Goal: Task Accomplishment & Management: Complete application form

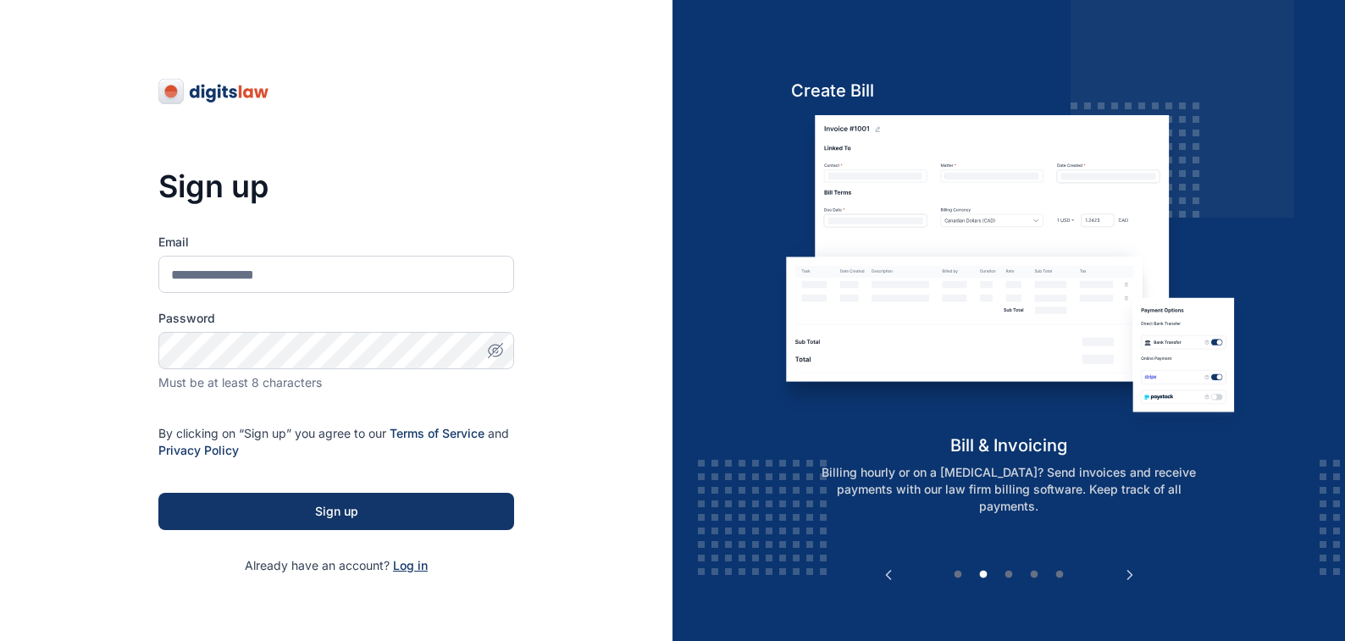
click at [407, 567] on span "Log in" at bounding box center [410, 565] width 35 height 14
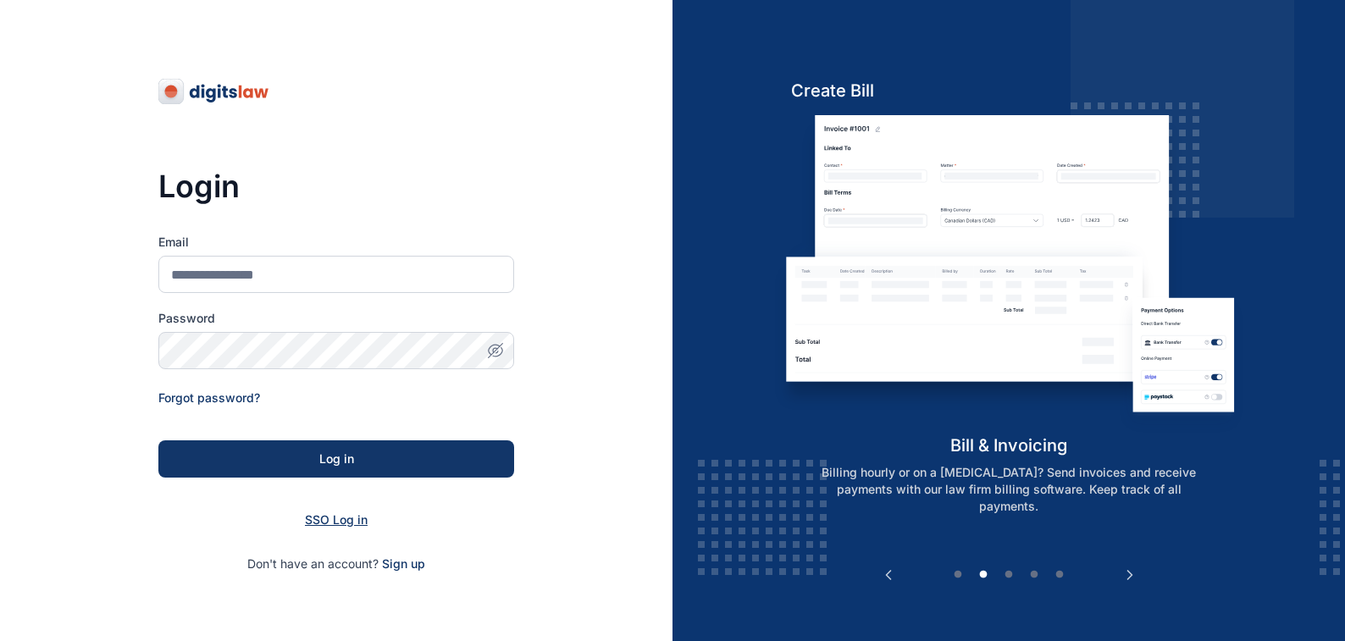
click at [327, 520] on span "SSO Log in" at bounding box center [336, 519] width 63 height 14
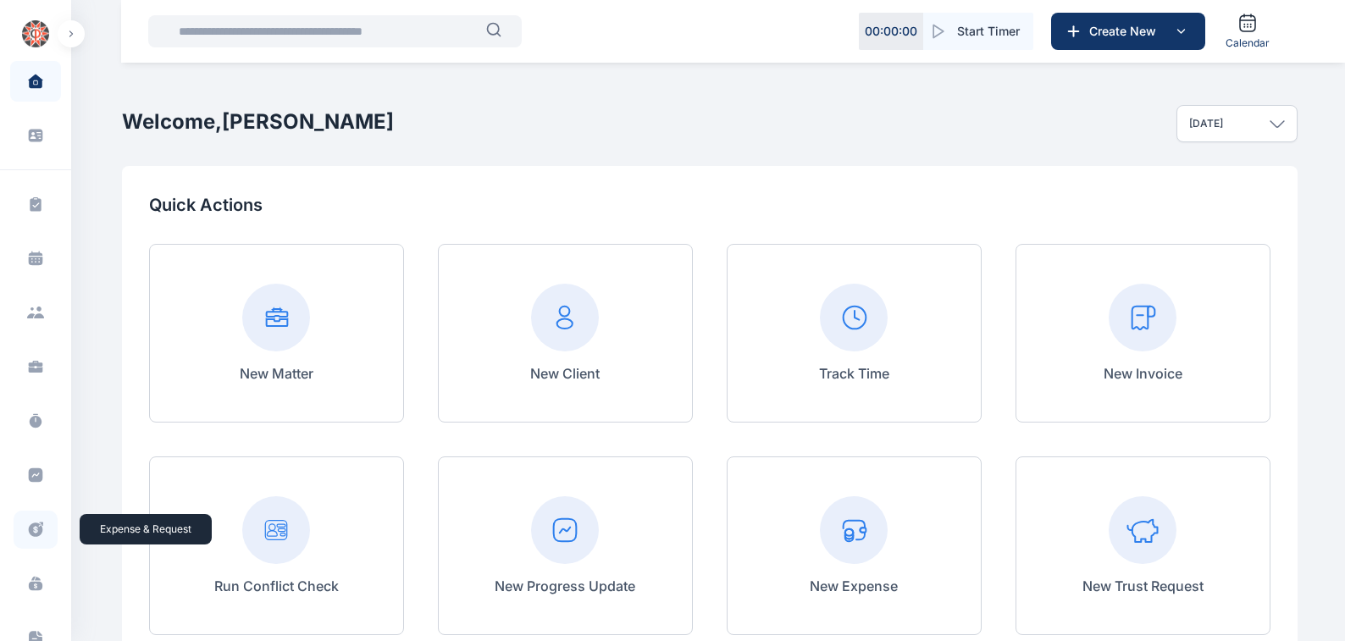
click at [33, 529] on icon at bounding box center [35, 530] width 17 height 18
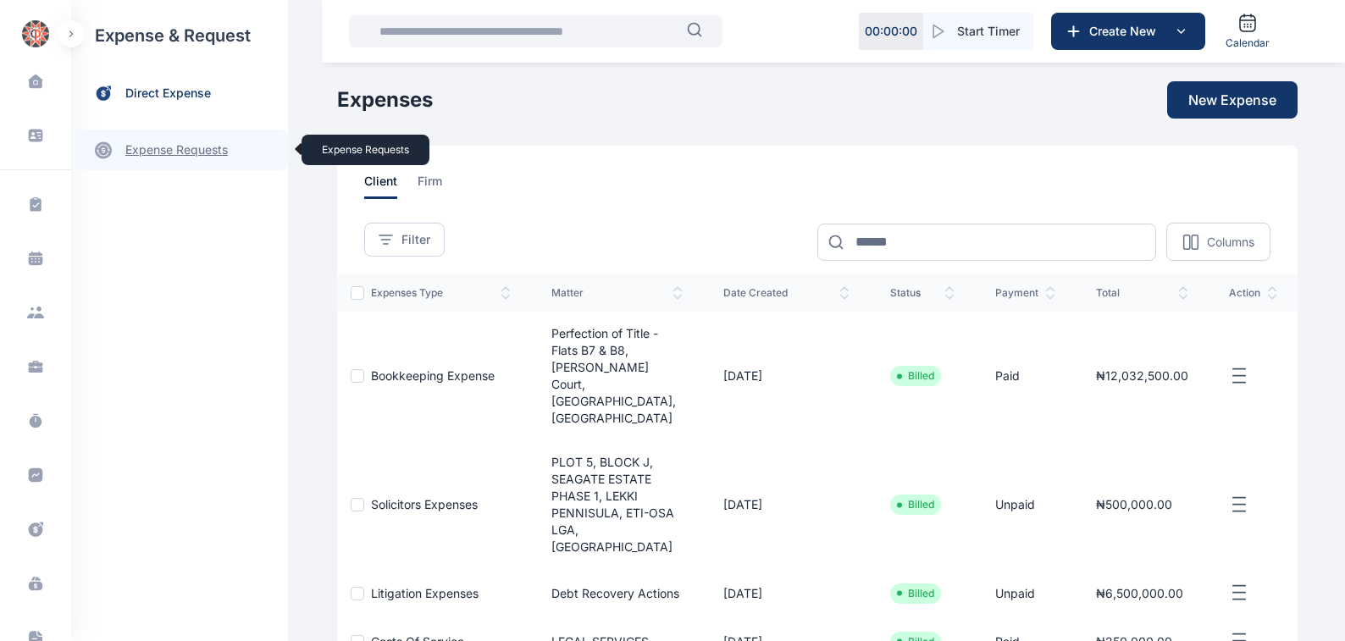
click at [150, 150] on link "expense requests expense requests" at bounding box center [179, 150] width 217 height 41
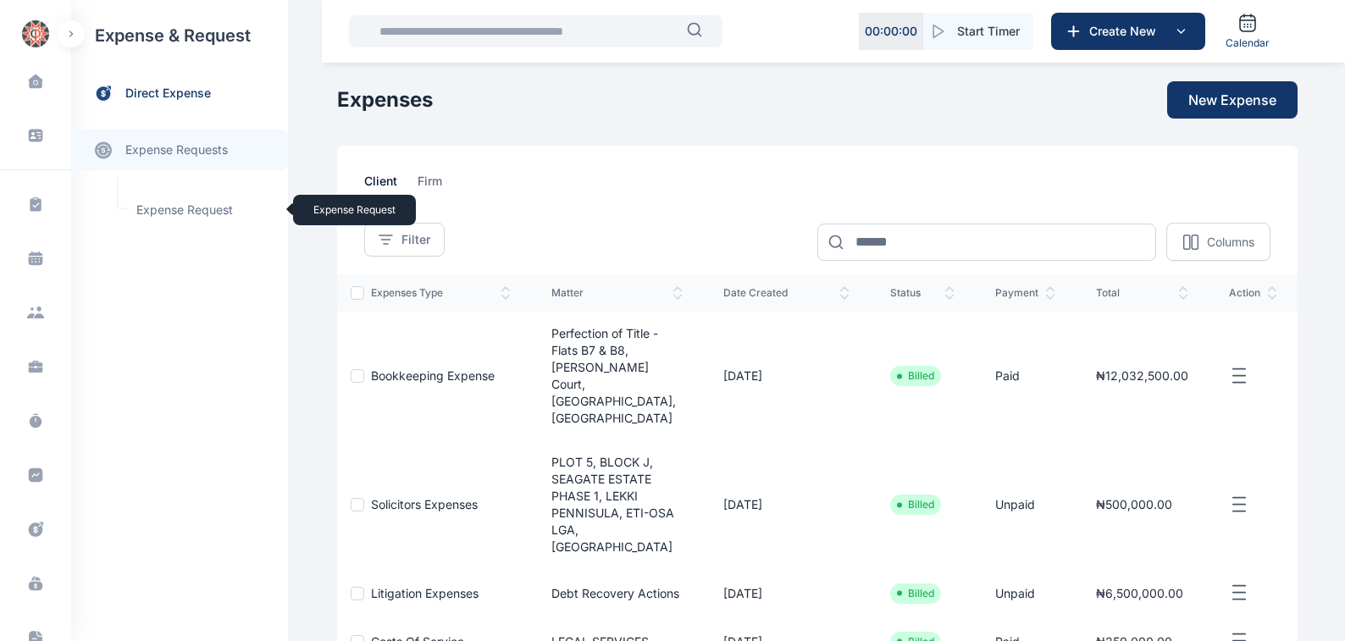
click at [159, 208] on span "Expense Request Expense Request" at bounding box center [202, 210] width 153 height 32
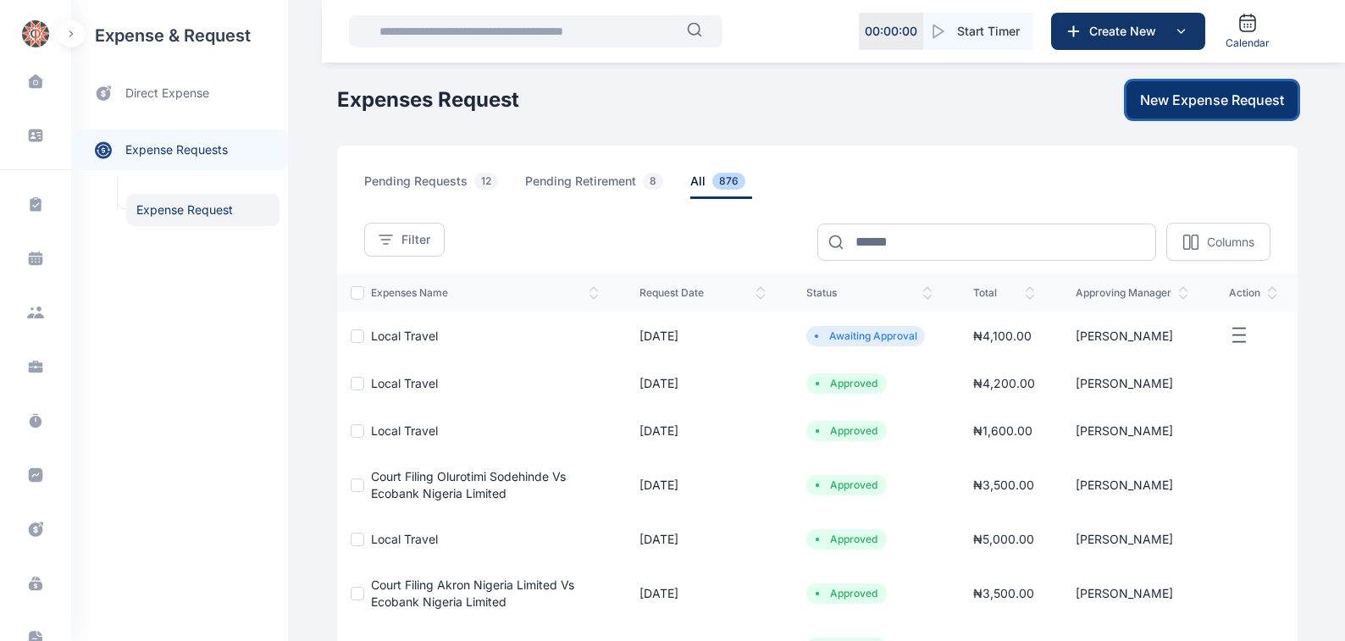
click at [1207, 101] on span "New Expense Request" at bounding box center [1212, 100] width 144 height 20
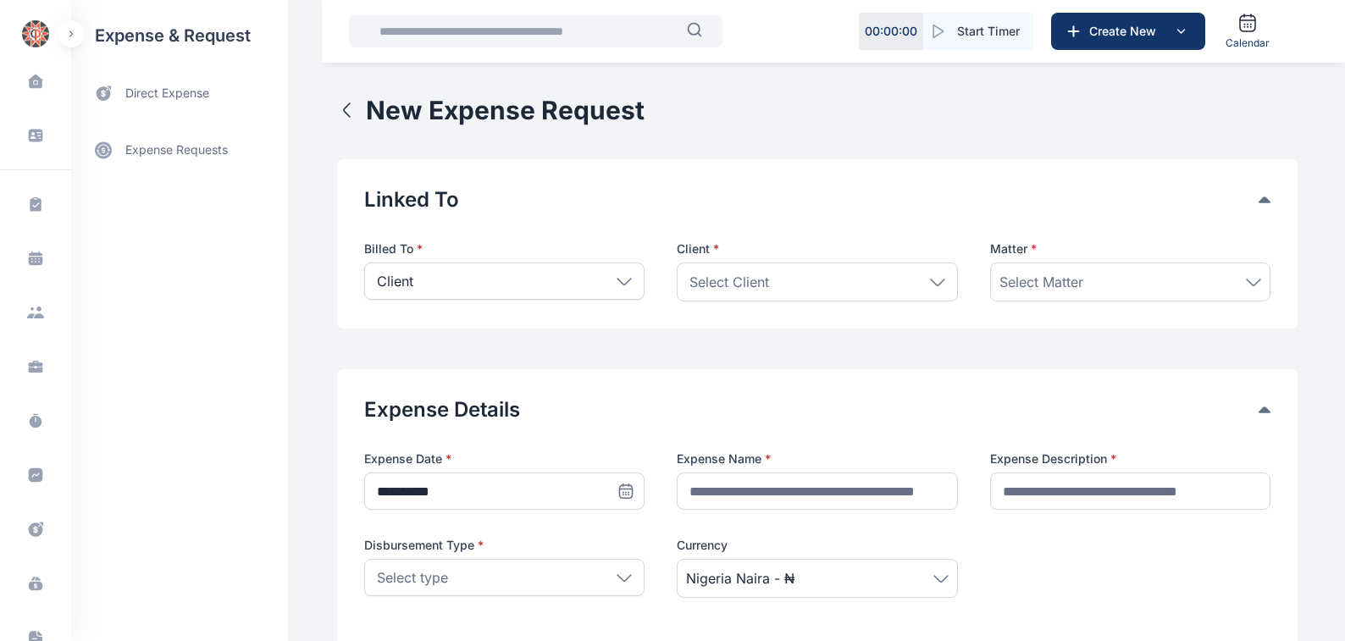
click at [617, 281] on icon at bounding box center [624, 282] width 15 height 8
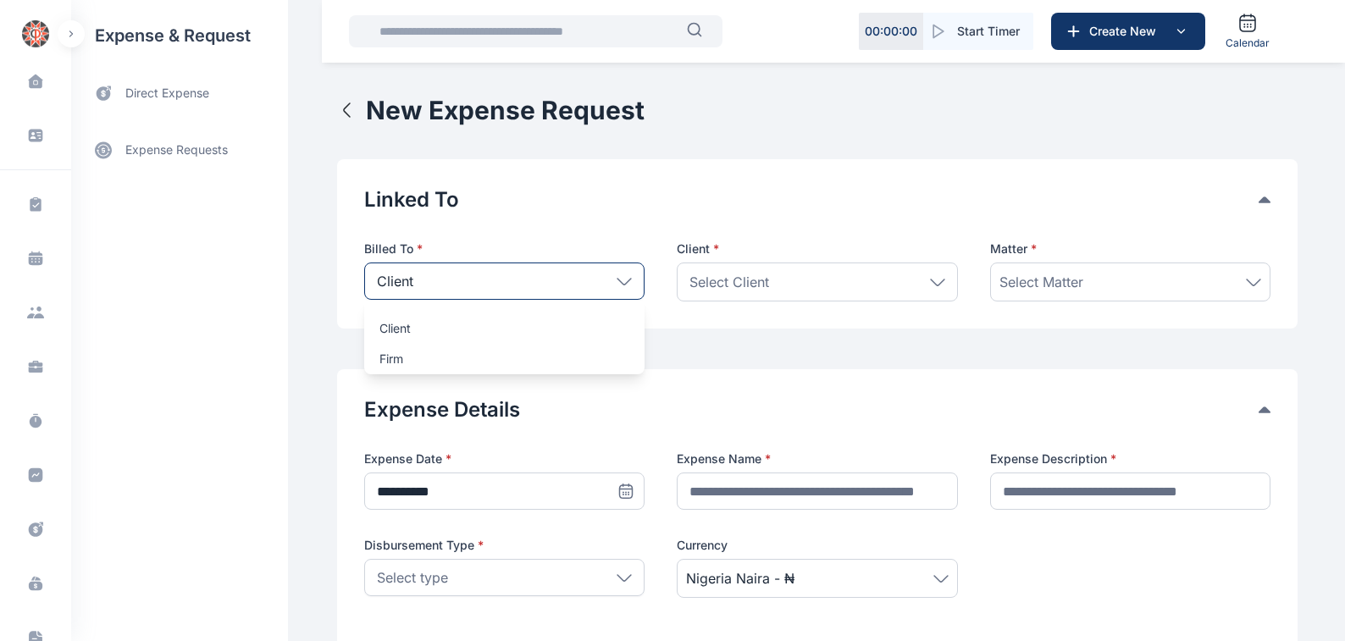
click at [380, 362] on p "Firm" at bounding box center [504, 359] width 250 height 17
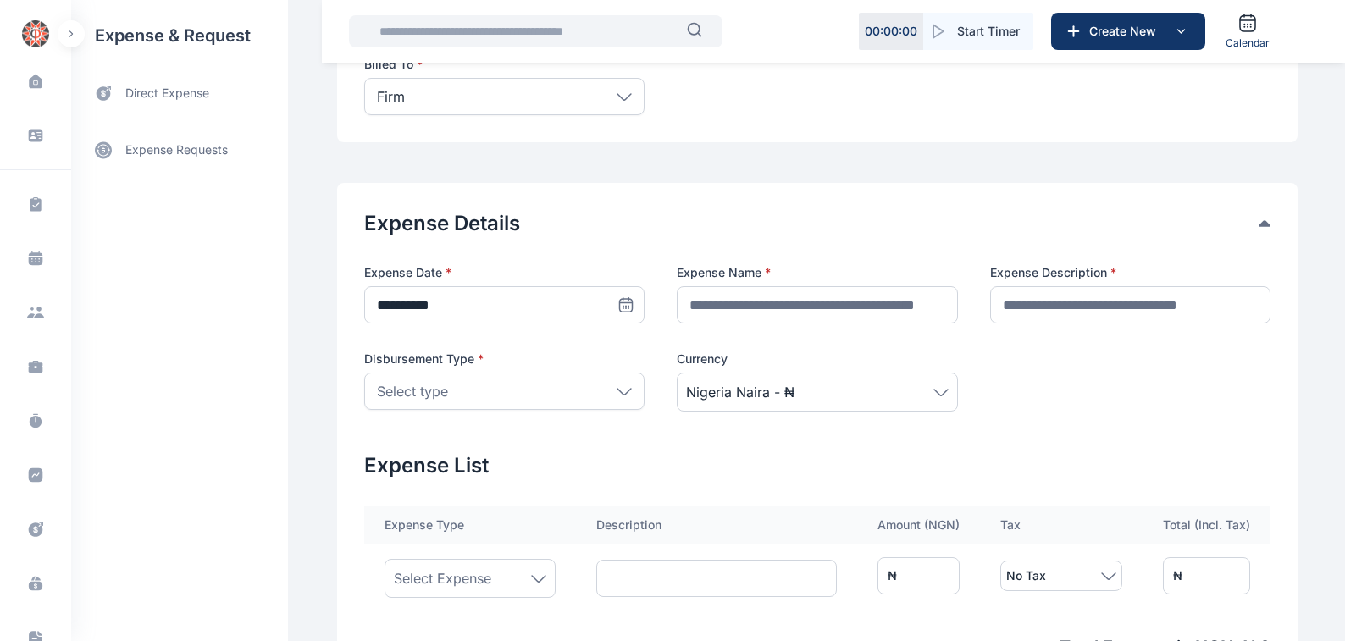
scroll to position [192, 0]
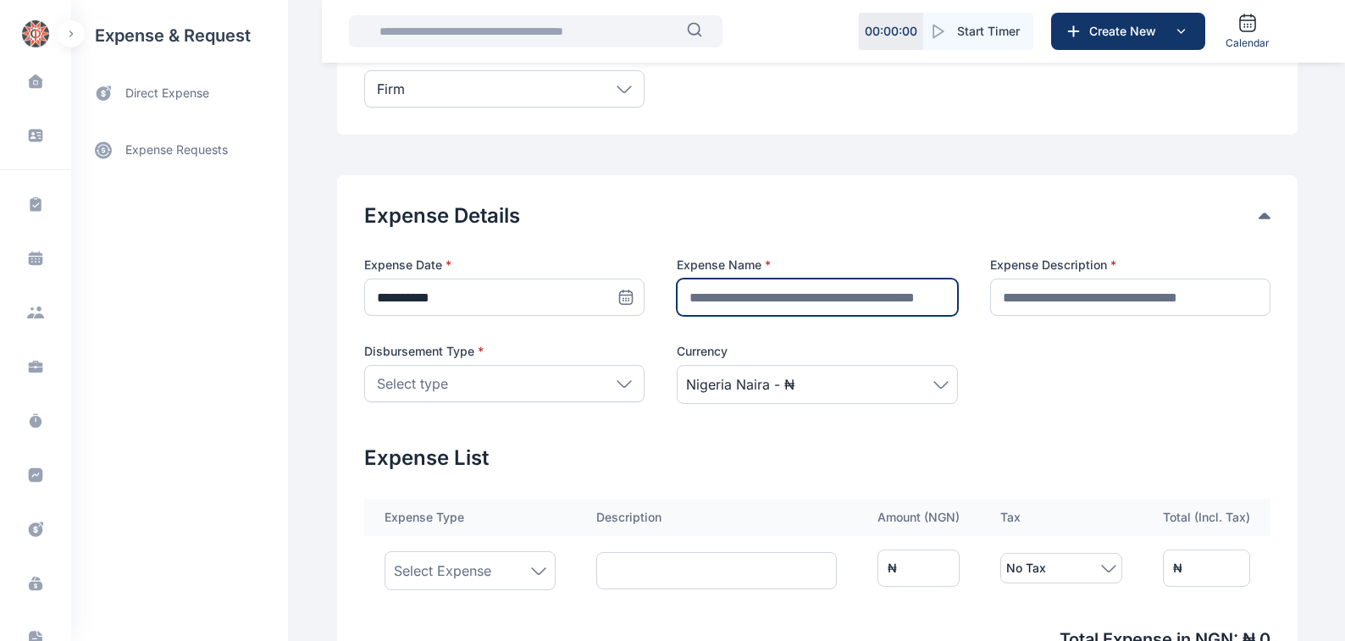
click at [695, 298] on input "text" at bounding box center [817, 297] width 280 height 37
type input "**********"
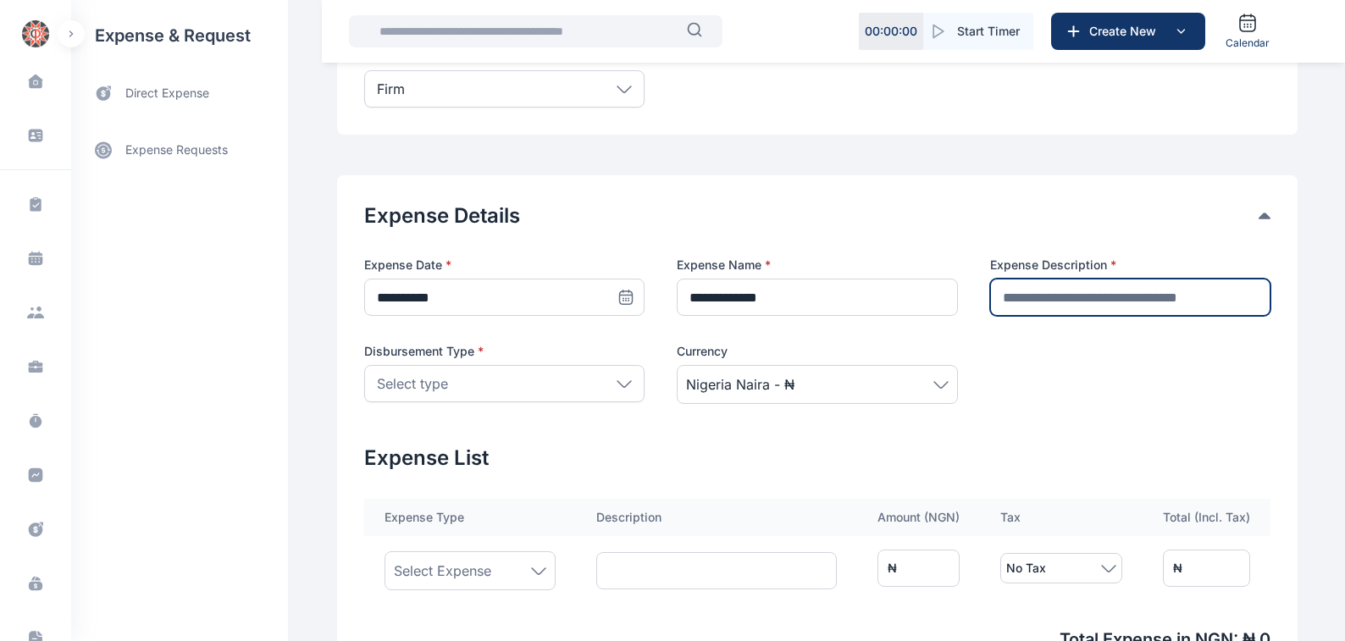
click at [1014, 297] on input "text" at bounding box center [1130, 297] width 280 height 37
type input "********"
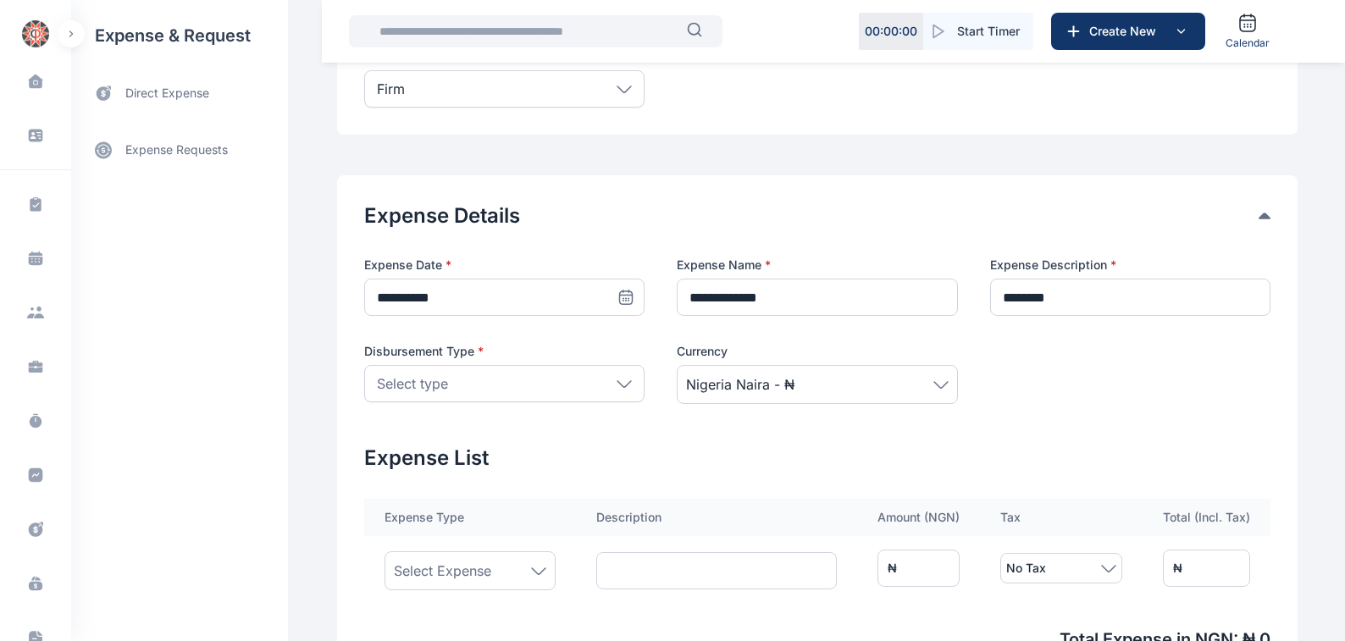
click at [617, 383] on icon at bounding box center [624, 384] width 15 height 8
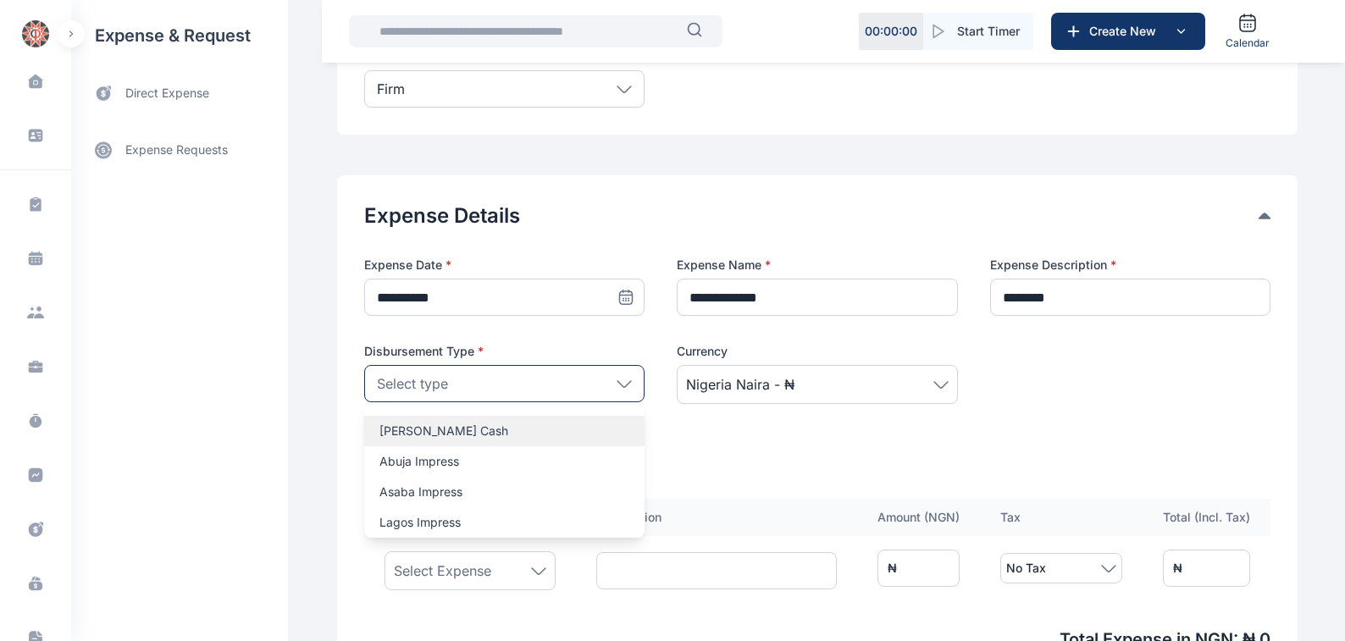
click at [383, 427] on p "[PERSON_NAME] Cash" at bounding box center [504, 431] width 250 height 17
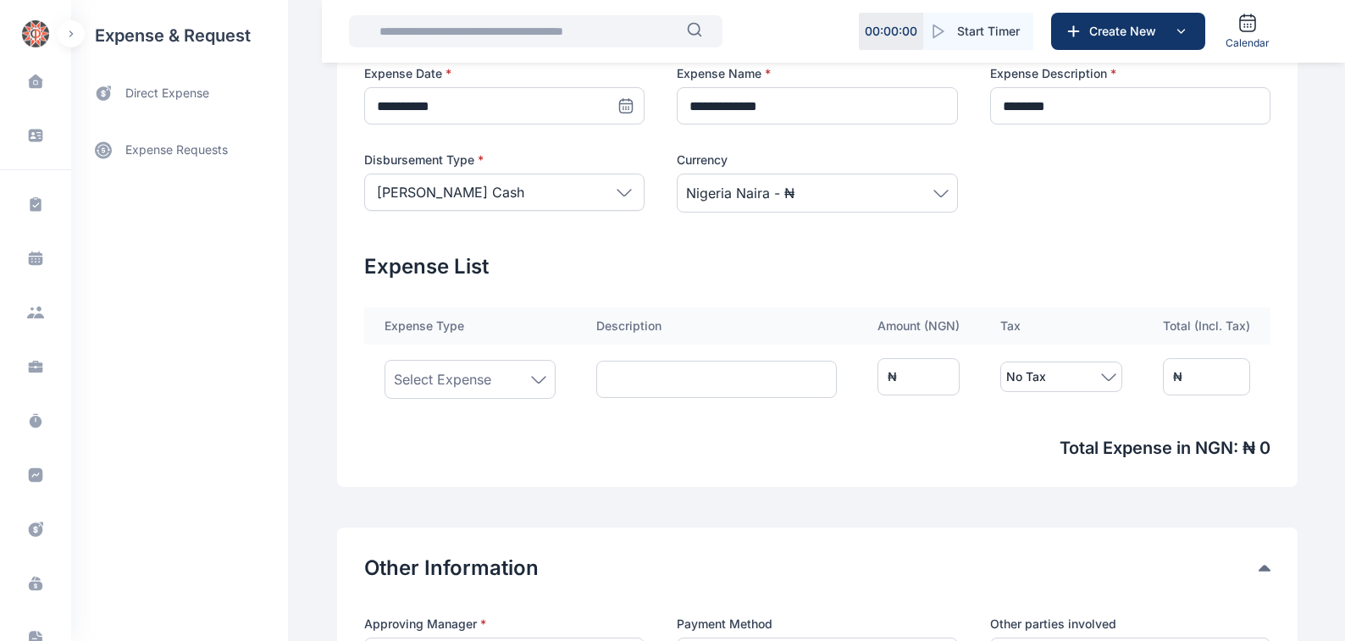
scroll to position [385, 0]
click at [533, 377] on icon at bounding box center [538, 379] width 15 height 8
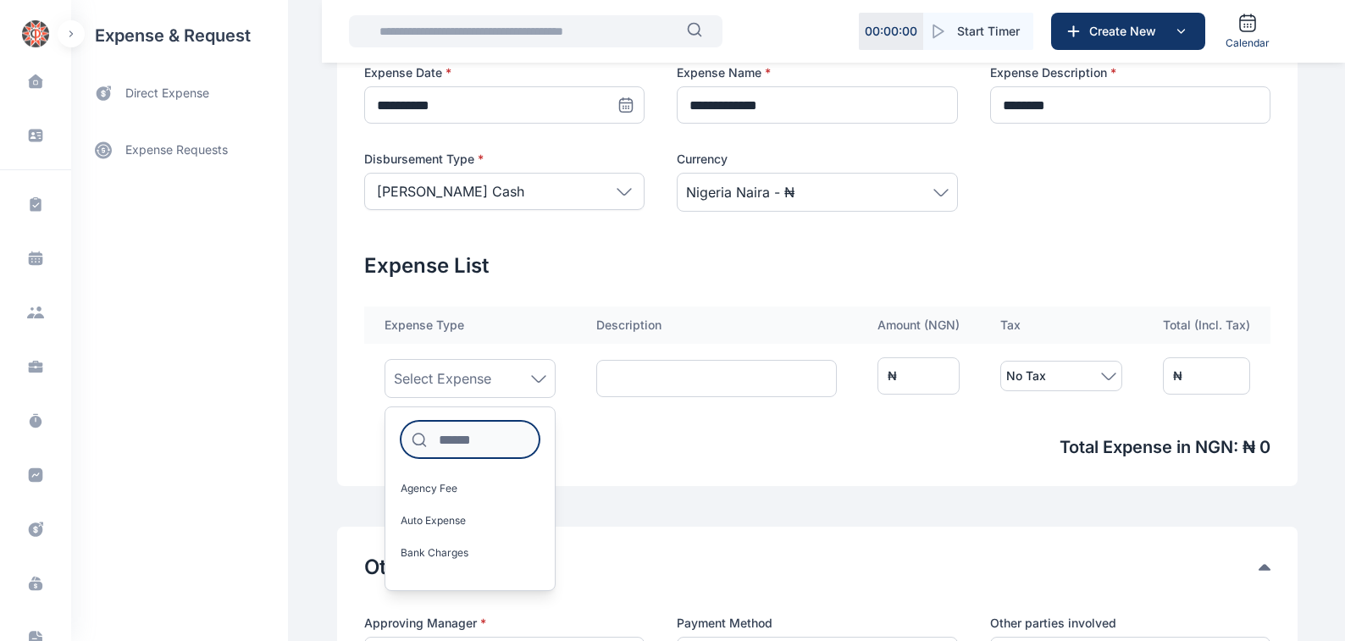
click at [441, 445] on input at bounding box center [470, 439] width 139 height 37
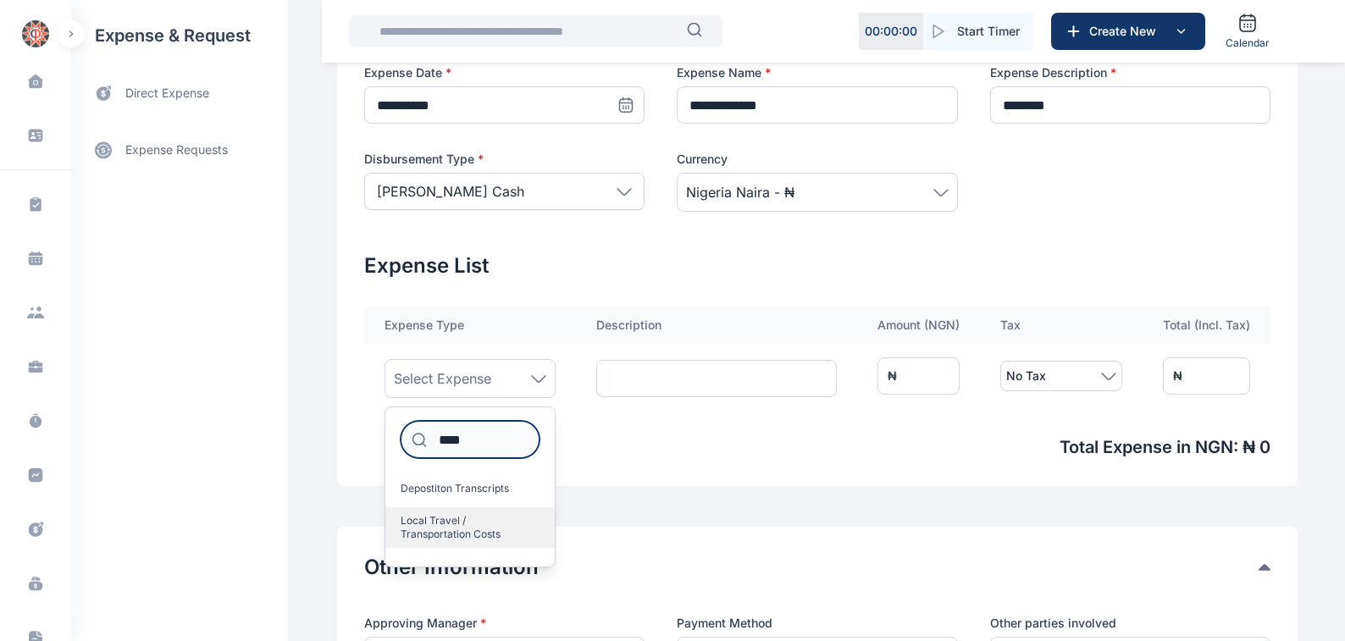
type input "****"
click at [438, 521] on span "Local Travel / Transportation Costs" at bounding box center [463, 527] width 125 height 27
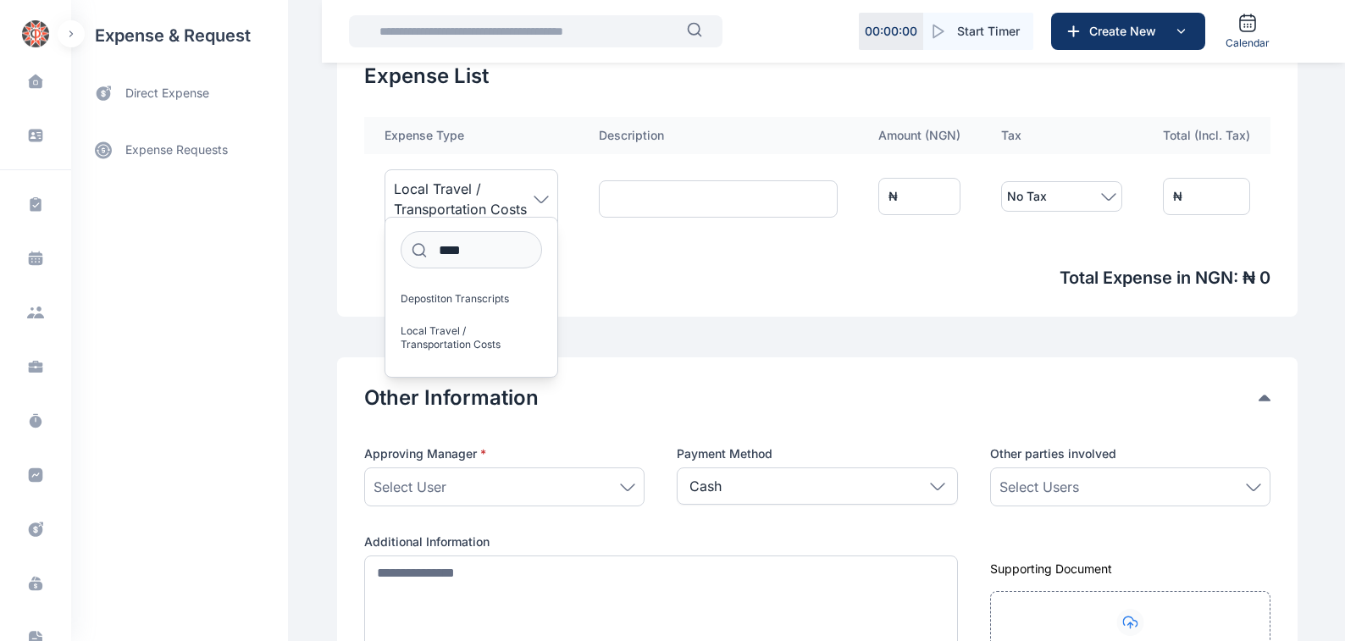
scroll to position [577, 0]
click at [621, 485] on icon at bounding box center [628, 484] width 14 height 6
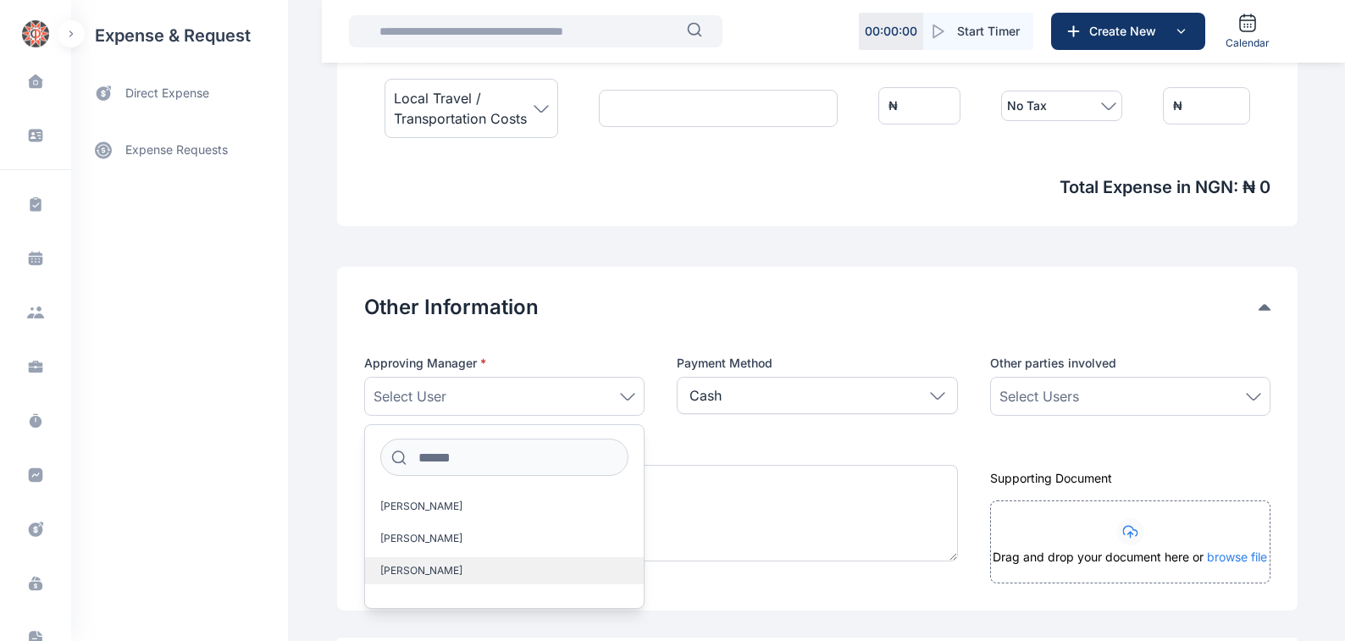
scroll to position [673, 0]
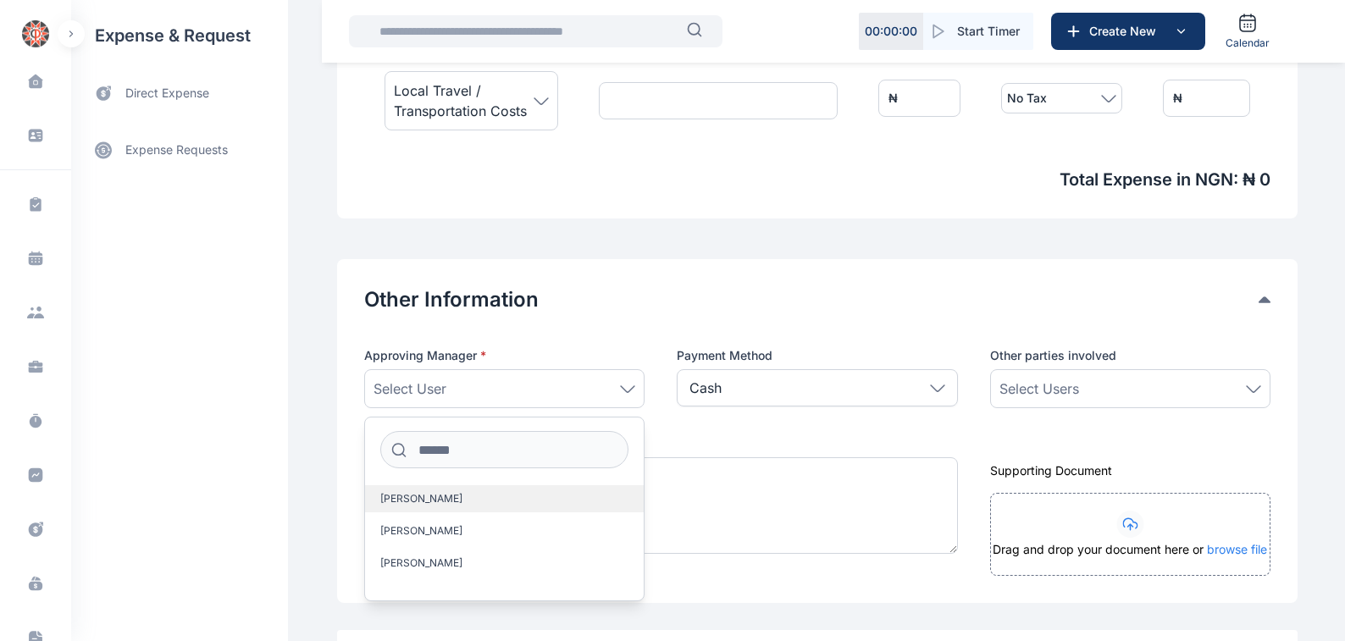
click at [427, 495] on span "[PERSON_NAME]" at bounding box center [421, 499] width 82 height 14
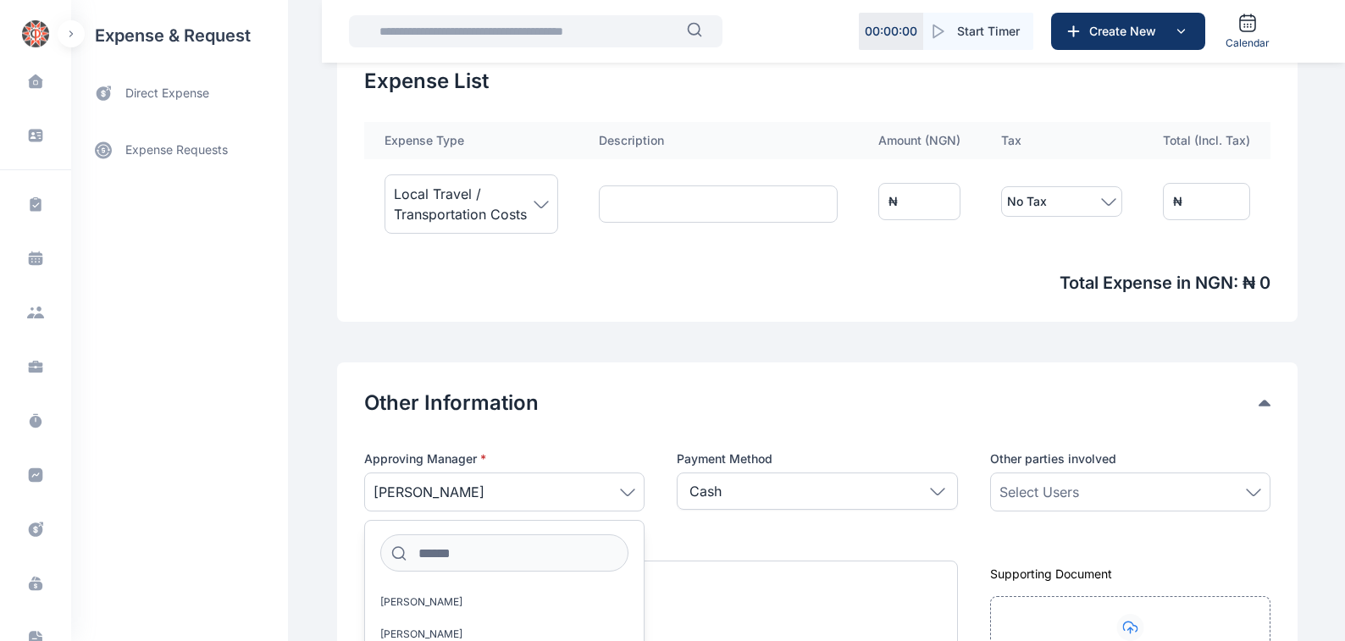
scroll to position [577, 0]
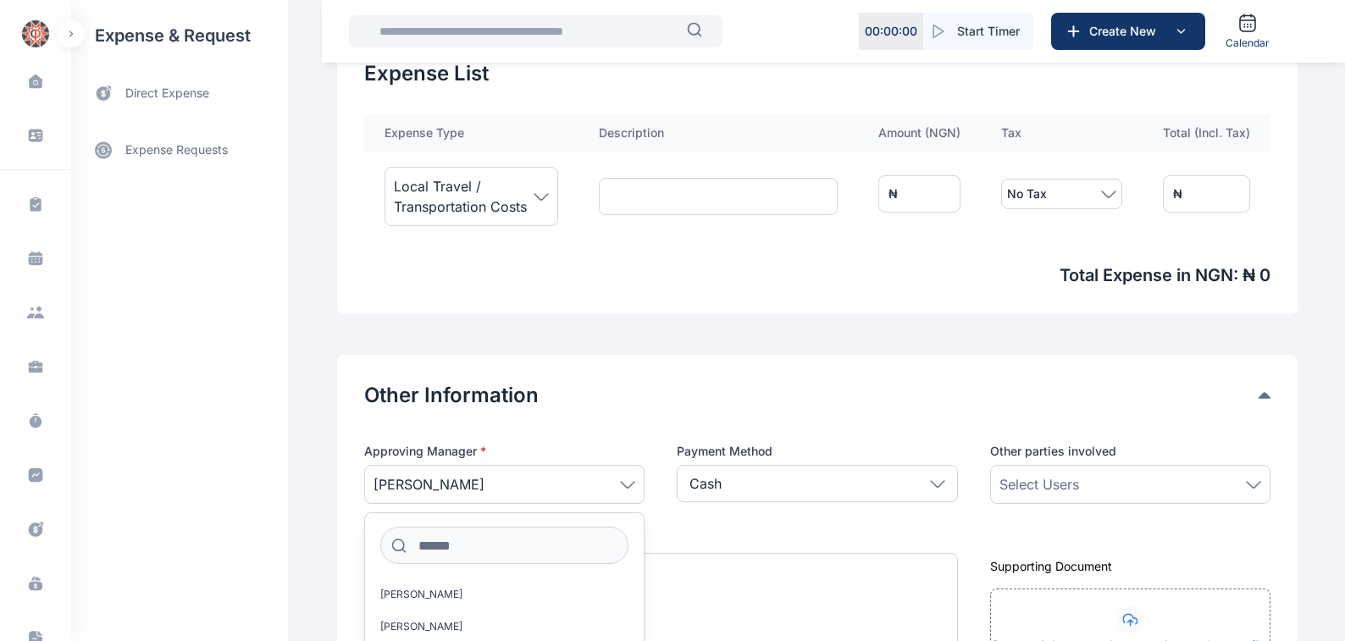
drag, startPoint x: 1255, startPoint y: 484, endPoint x: 1127, endPoint y: 493, distance: 128.2
click at [1254, 484] on icon at bounding box center [1253, 485] width 15 height 8
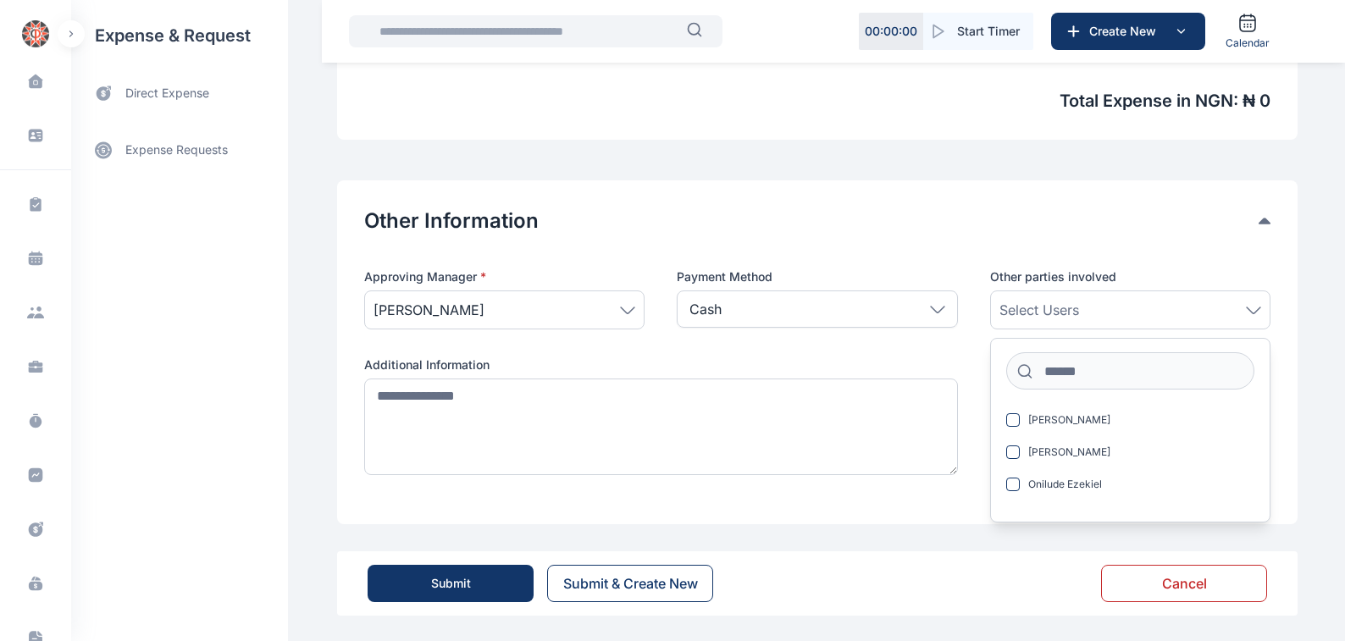
scroll to position [753, 0]
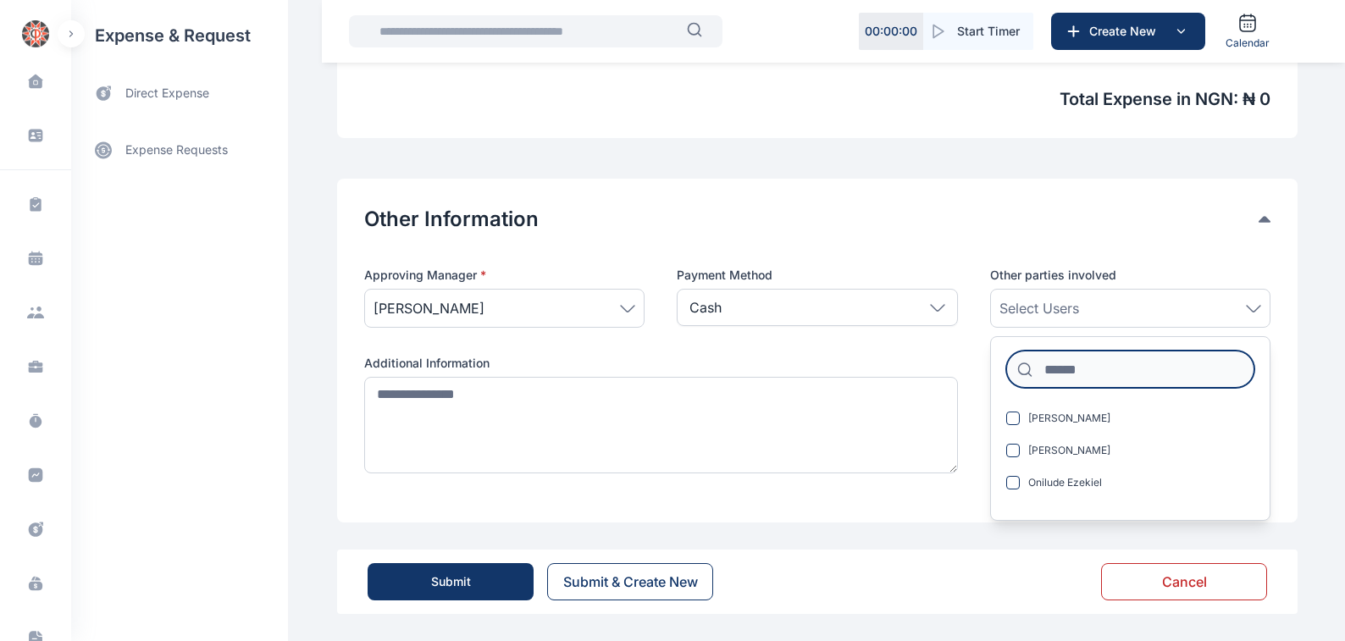
click at [1046, 365] on input at bounding box center [1130, 369] width 248 height 37
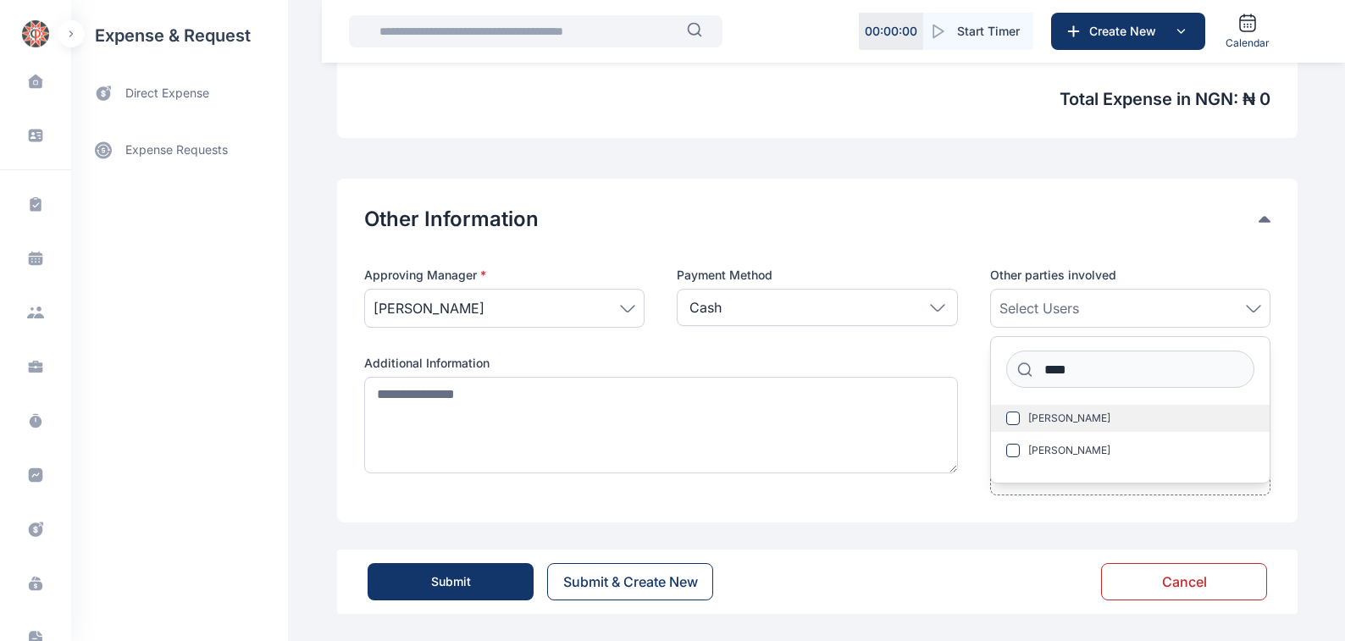
drag, startPoint x: 1066, startPoint y: 417, endPoint x: 1057, endPoint y: 424, distance: 11.4
click at [1066, 418] on span "[PERSON_NAME]" at bounding box center [1069, 419] width 82 height 14
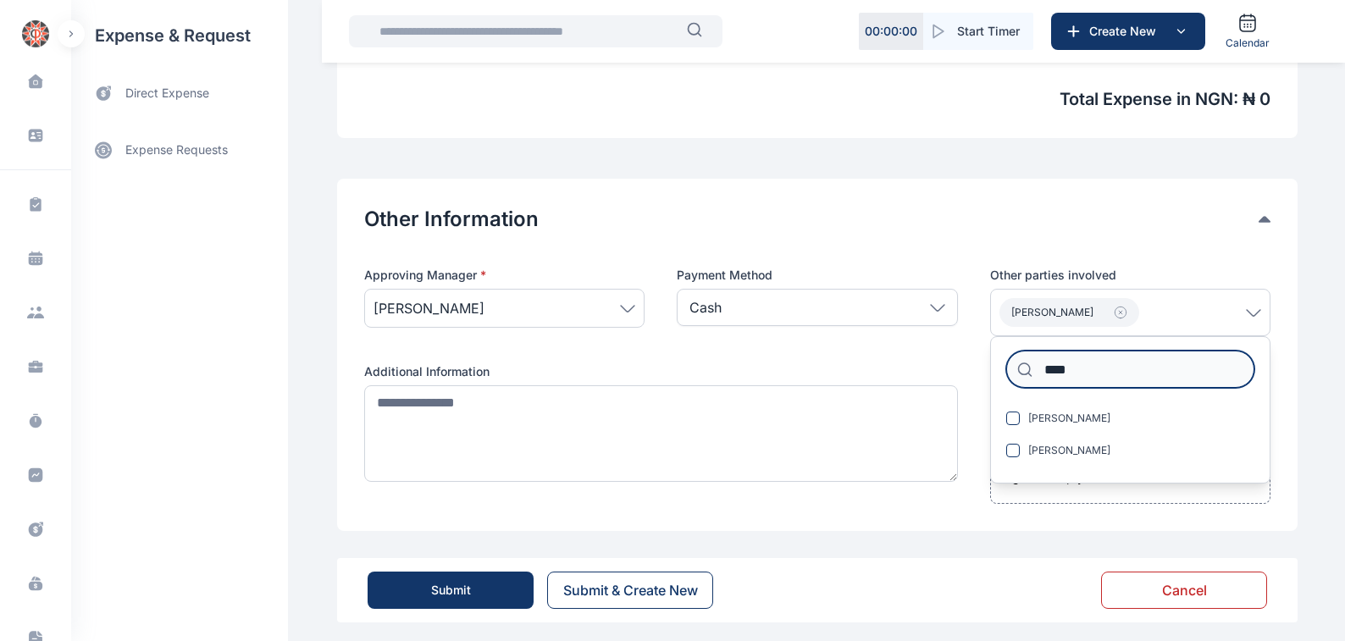
click at [1074, 368] on input "****" at bounding box center [1130, 369] width 248 height 37
type input "*"
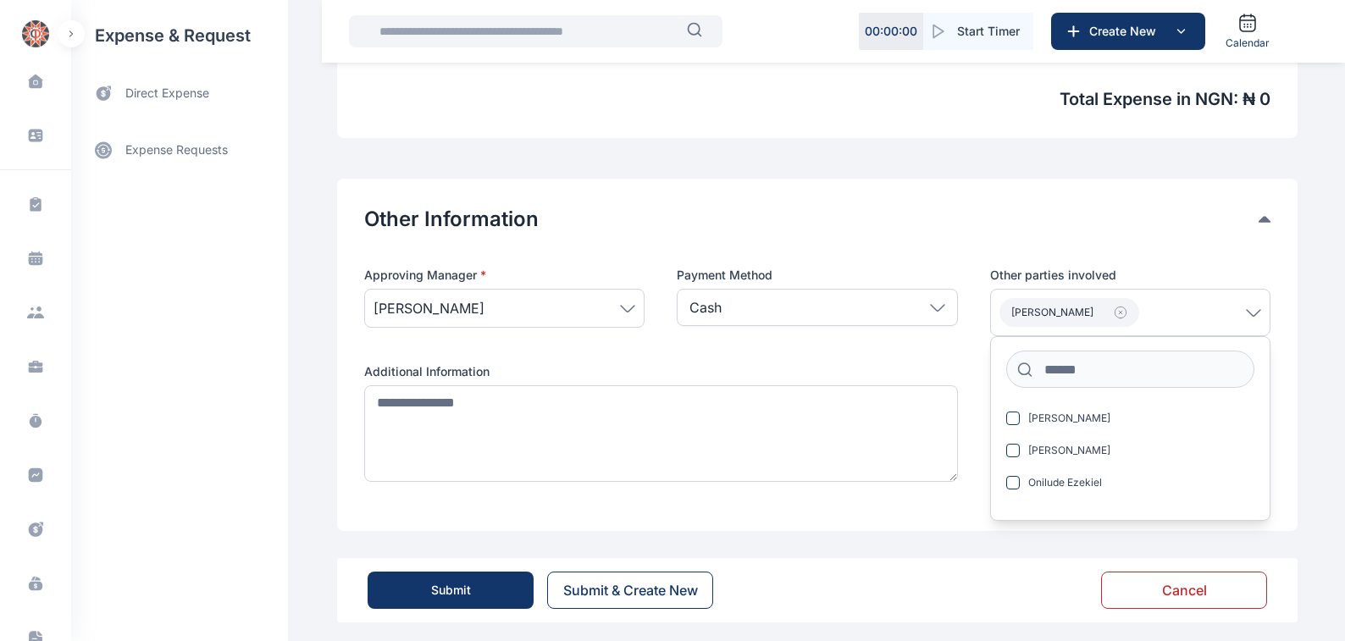
click at [977, 471] on div "Approving Manager * [PERSON_NAME] Payment Method Cash Cash Cheque Credit Card O…" at bounding box center [817, 385] width 906 height 237
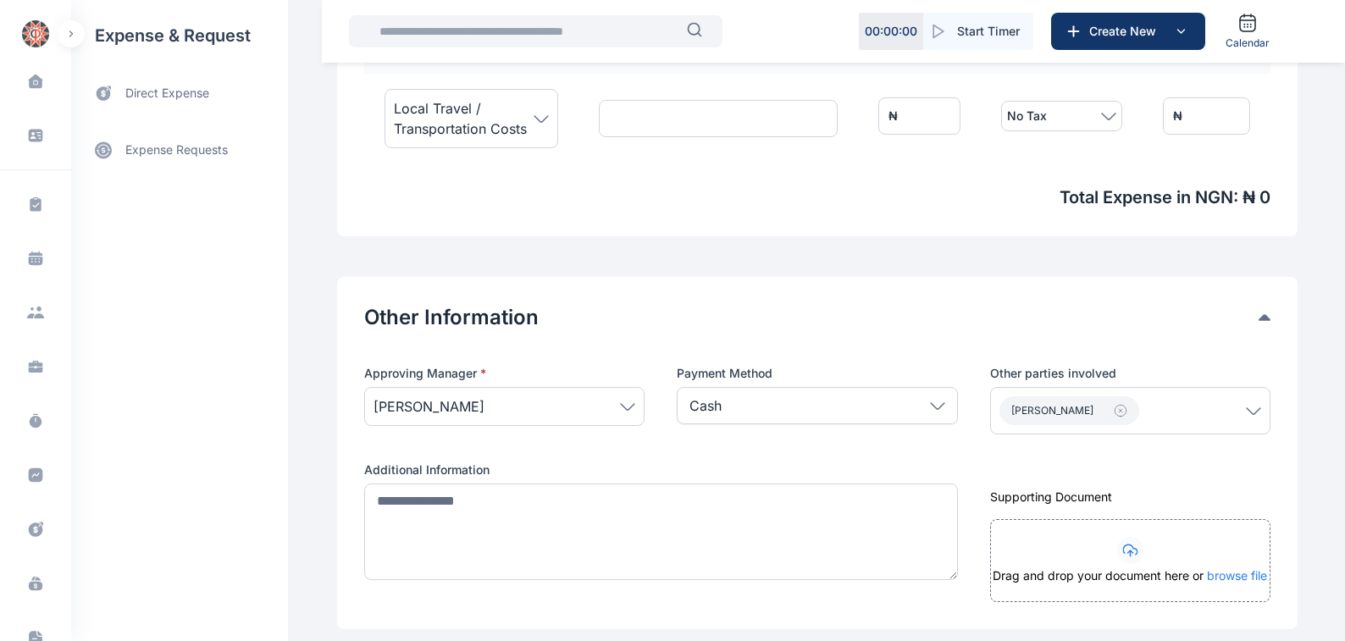
scroll to position [673, 0]
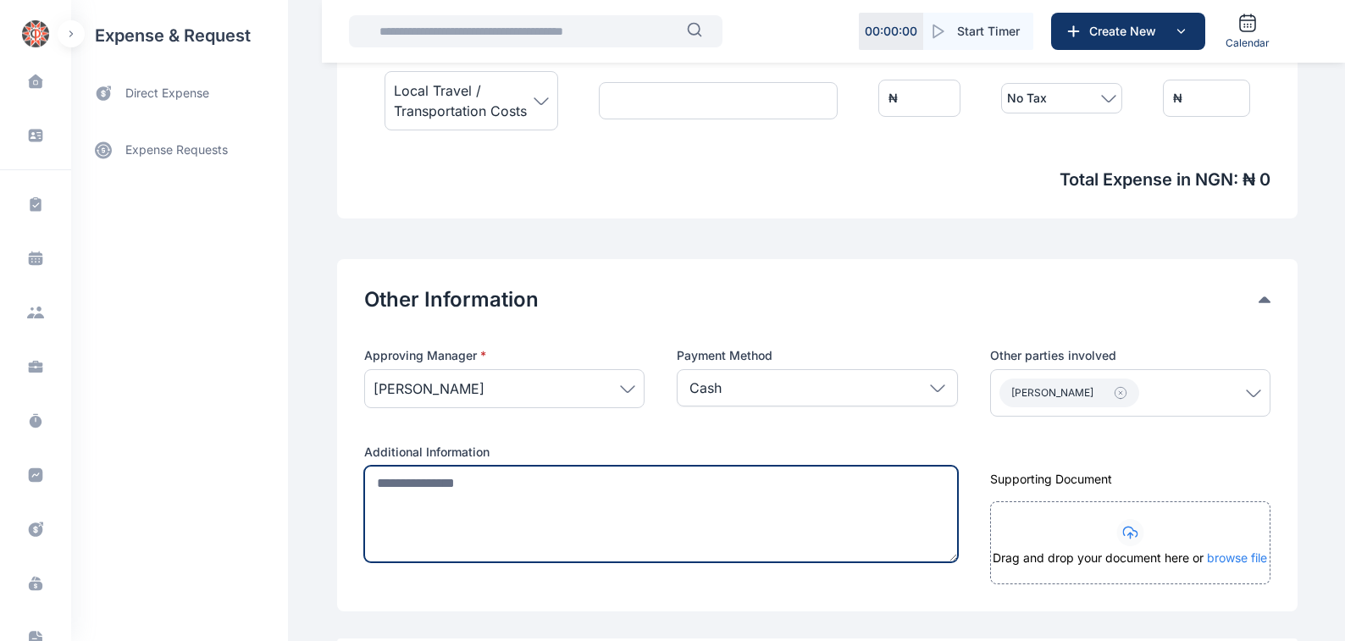
click at [365, 482] on textarea at bounding box center [661, 514] width 594 height 97
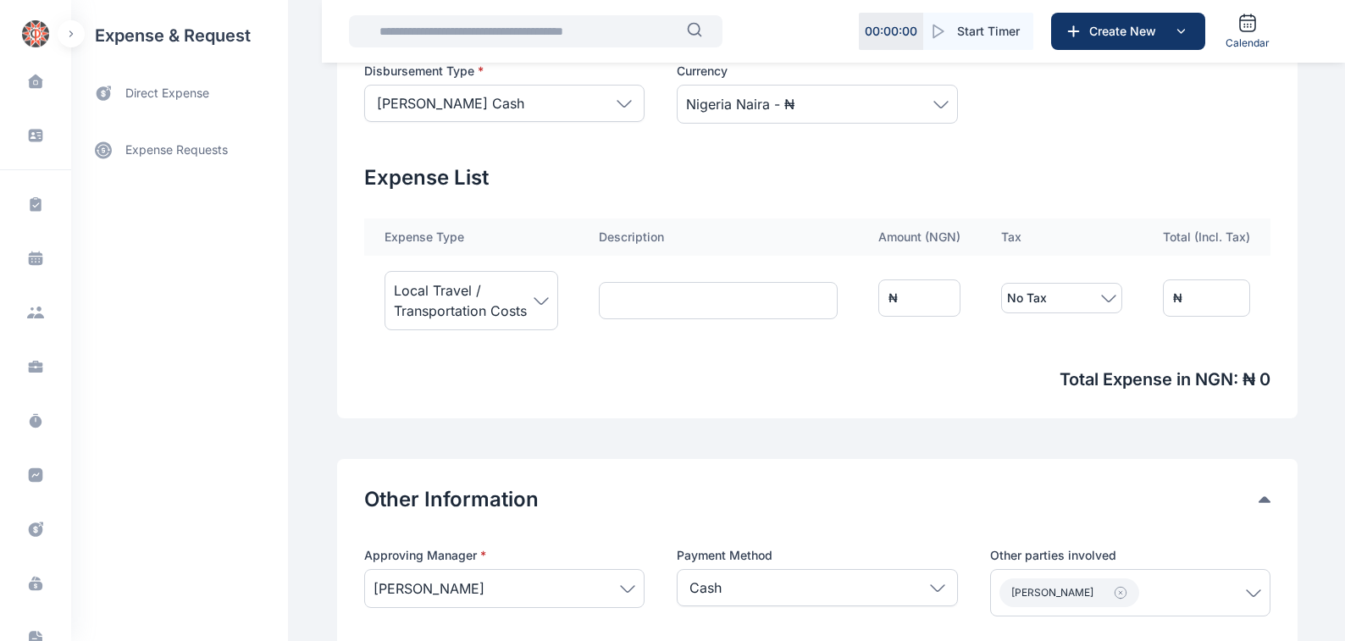
scroll to position [473, 0]
type textarea "**********"
drag, startPoint x: 944, startPoint y: 299, endPoint x: 778, endPoint y: 346, distance: 173.2
click at [800, 343] on div "Expense Type Description Amount ( NGN ) Tax Total (Incl. Tax) Local Travel / Tr…" at bounding box center [817, 293] width 906 height 149
type input "*"
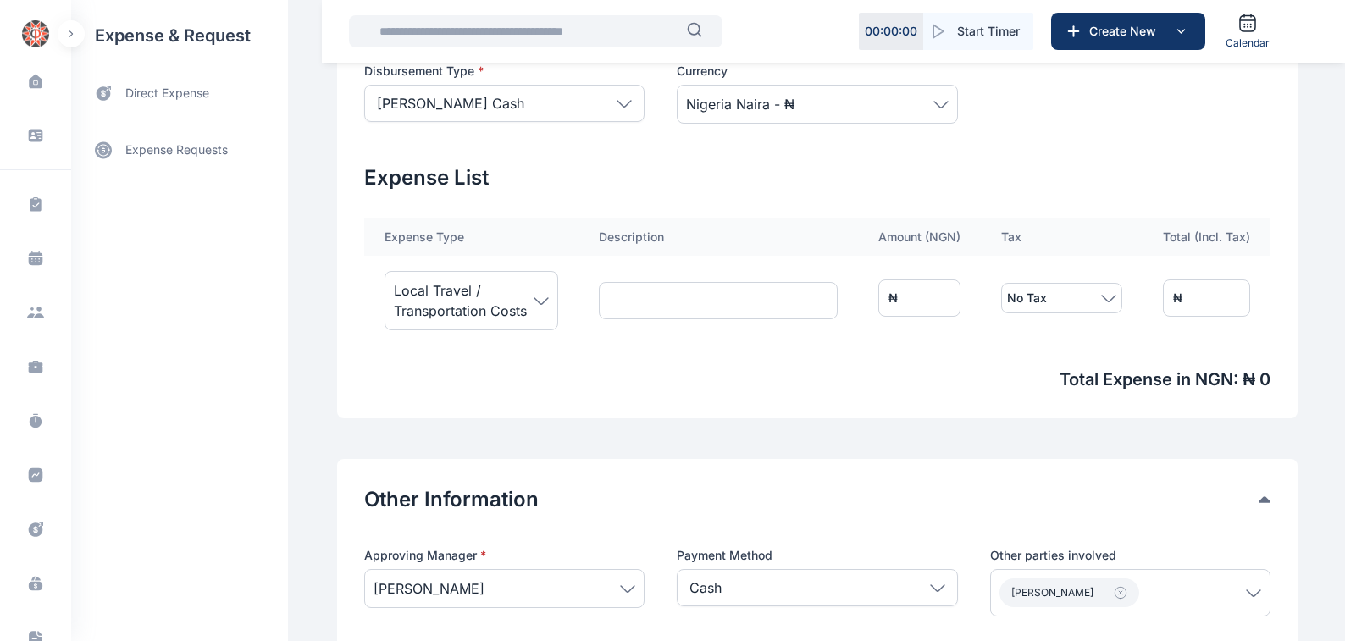
type input "*"
type input "**"
type input "***"
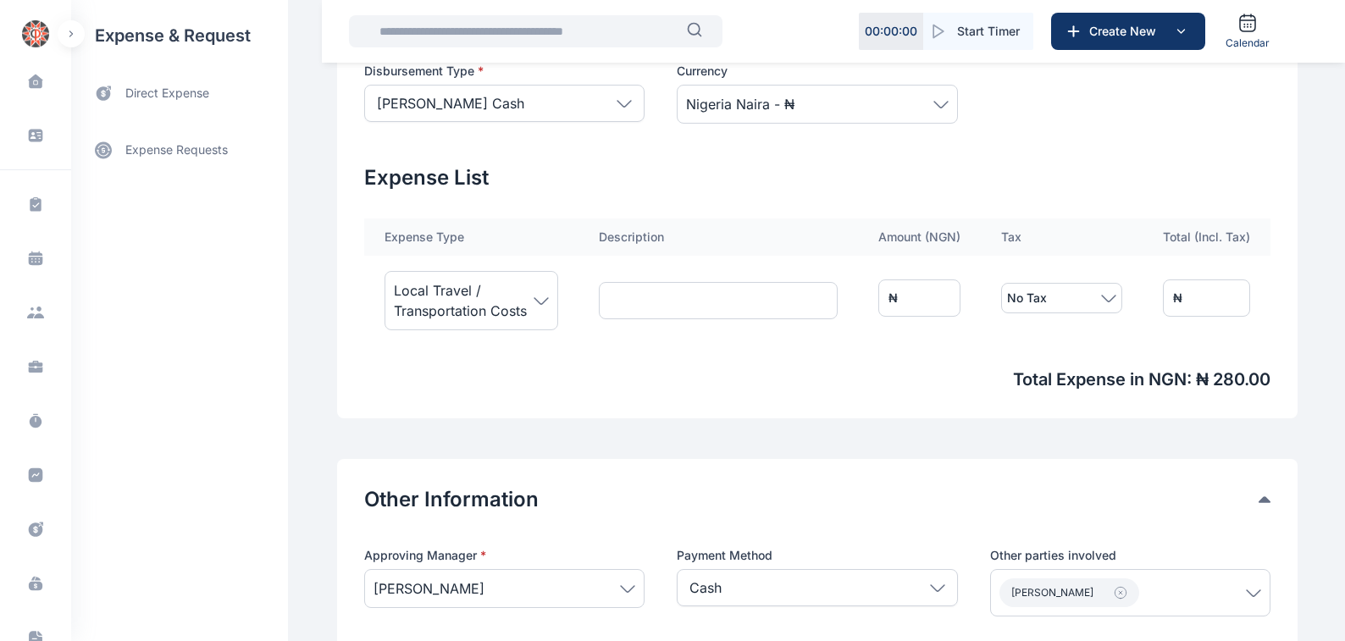
type input "****"
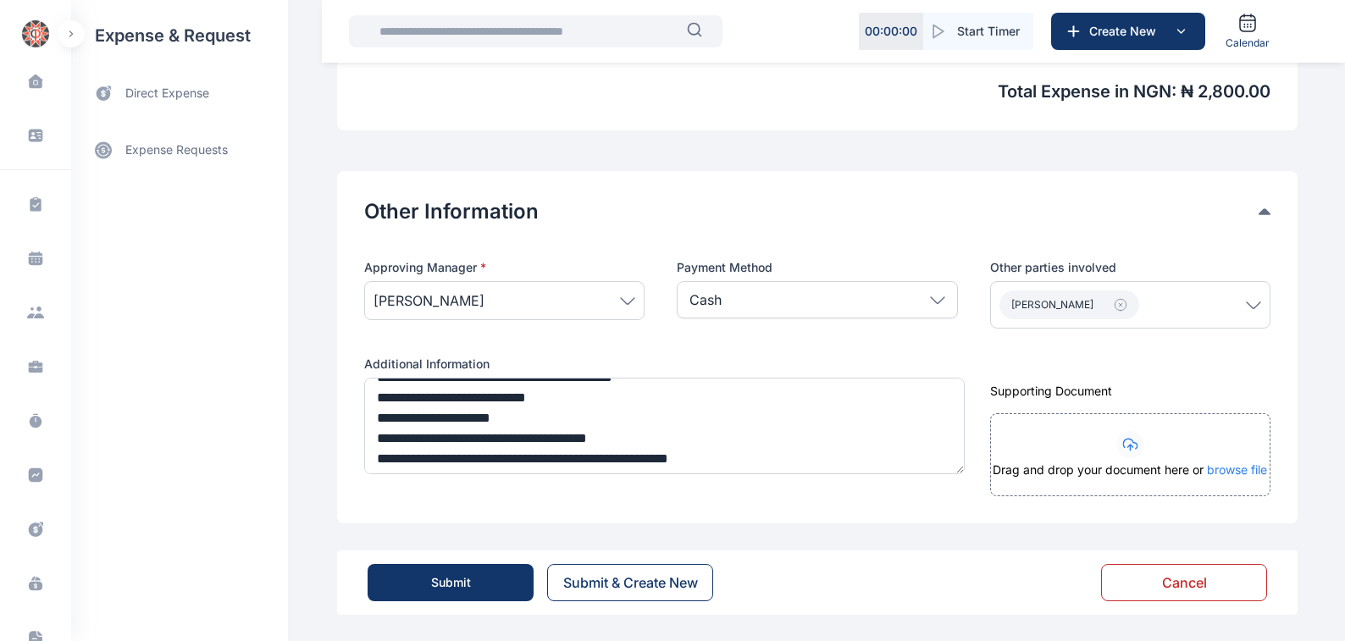
scroll to position [761, 0]
type input "****"
click at [447, 584] on div "Submit" at bounding box center [451, 581] width 40 height 17
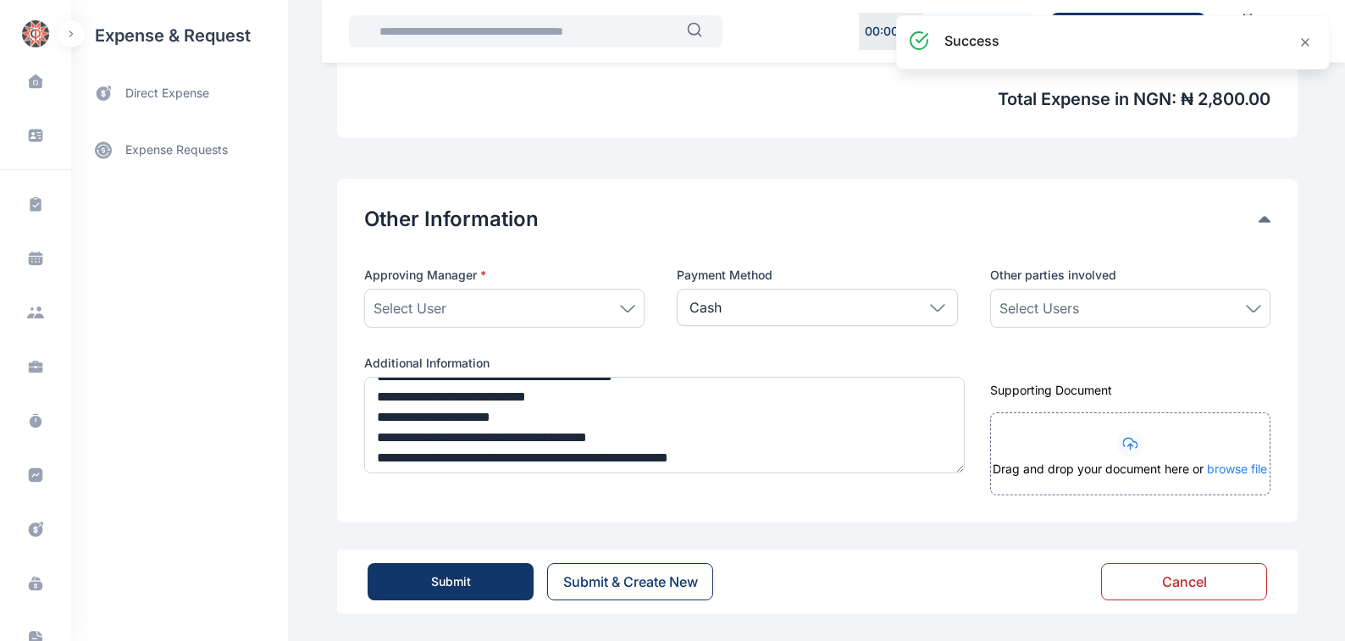
scroll to position [753, 0]
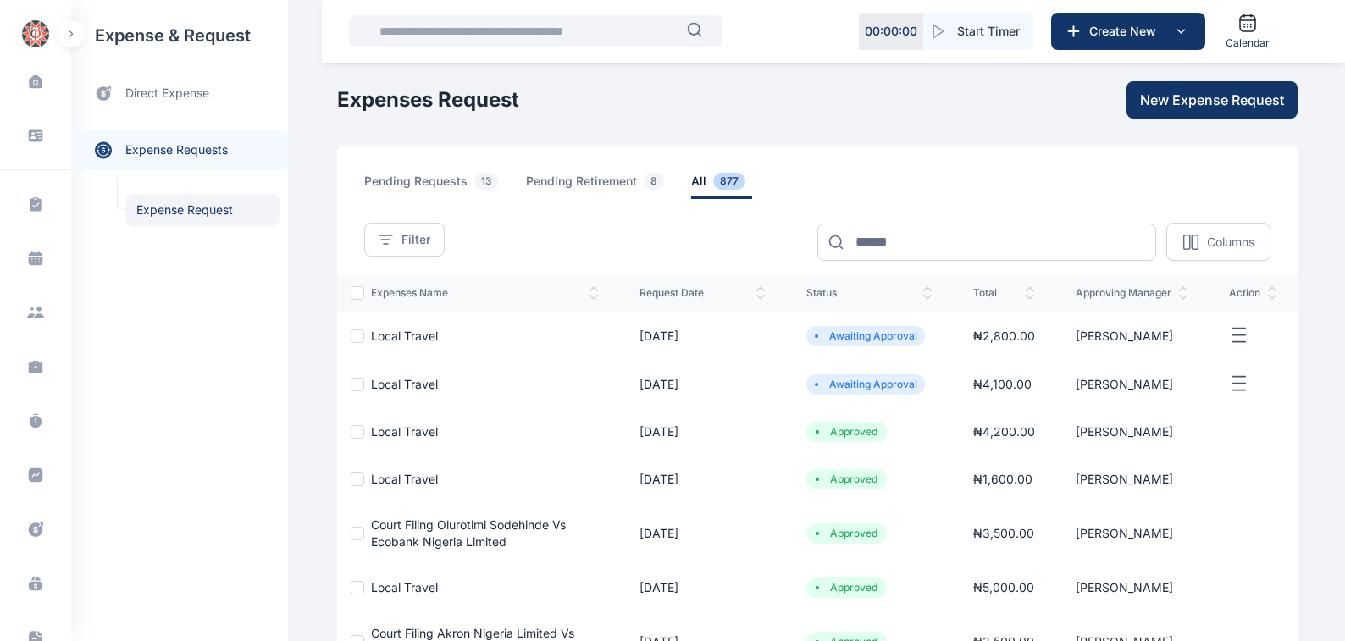
click at [384, 335] on span "Local Travel" at bounding box center [404, 336] width 67 height 14
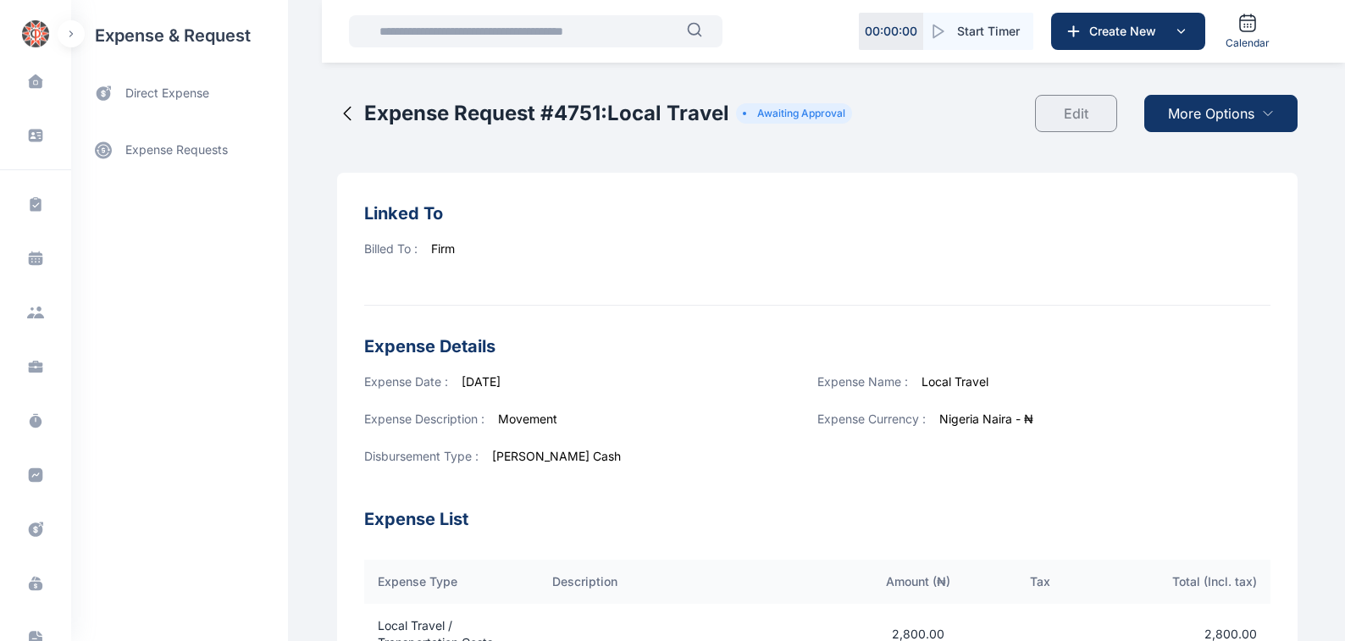
click at [1191, 113] on span "More Options" at bounding box center [1211, 113] width 86 height 20
drag, startPoint x: 1221, startPoint y: 153, endPoint x: 1354, endPoint y: 401, distance: 280.8
click at [1221, 153] on span "Download PDF" at bounding box center [1217, 155] width 71 height 17
drag, startPoint x: 1182, startPoint y: 112, endPoint x: 975, endPoint y: 317, distance: 291.7
click at [1184, 112] on span "More Options" at bounding box center [1211, 113] width 86 height 20
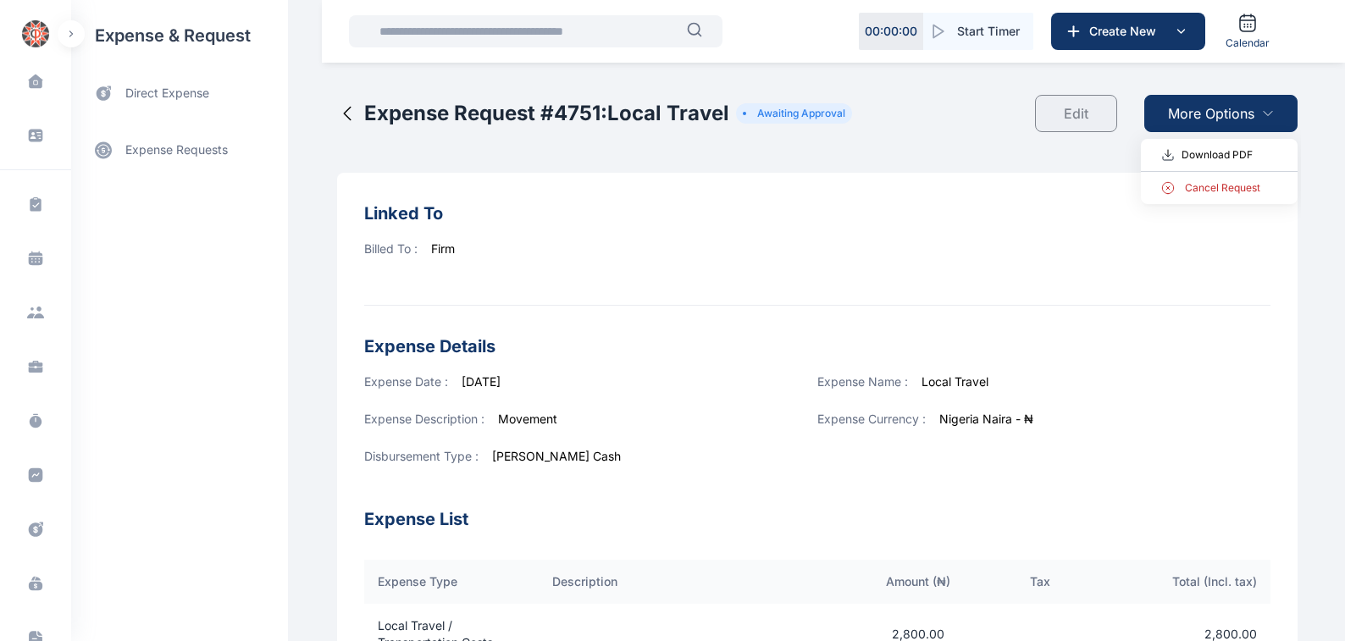
click at [1211, 154] on span "Download PDF" at bounding box center [1217, 155] width 71 height 17
